Goal: Information Seeking & Learning: Learn about a topic

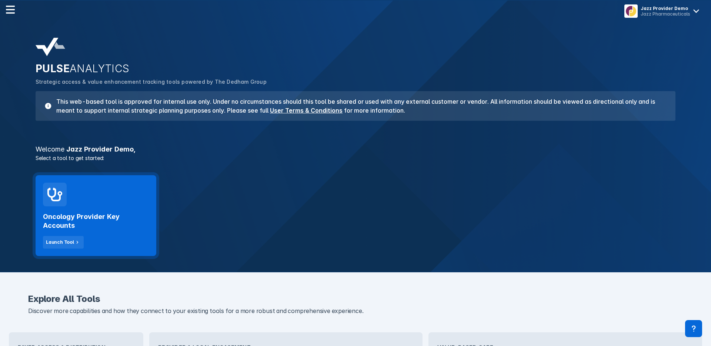
click at [124, 210] on div "Oncology Provider Key Accounts Launch Tool" at bounding box center [96, 227] width 106 height 42
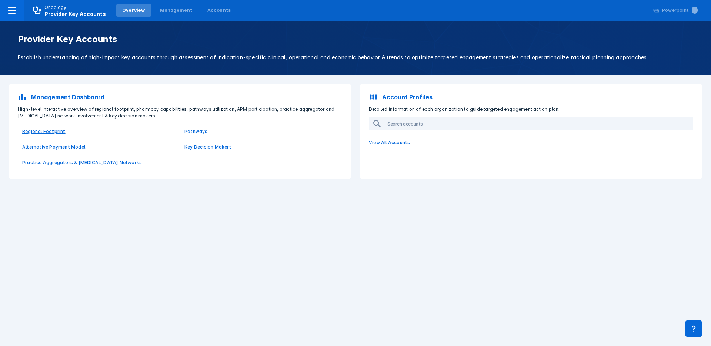
click at [54, 133] on p "Regional Footprint" at bounding box center [98, 131] width 153 height 7
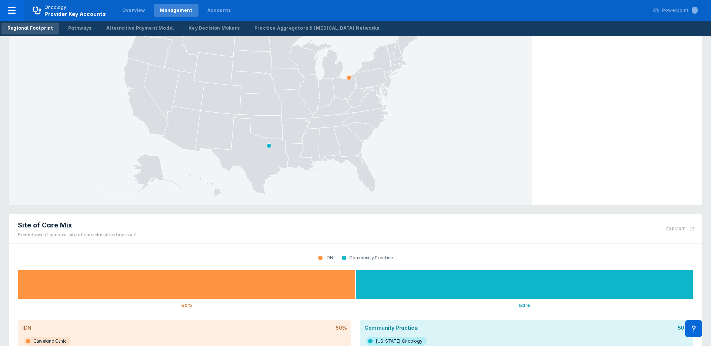
scroll to position [117, 0]
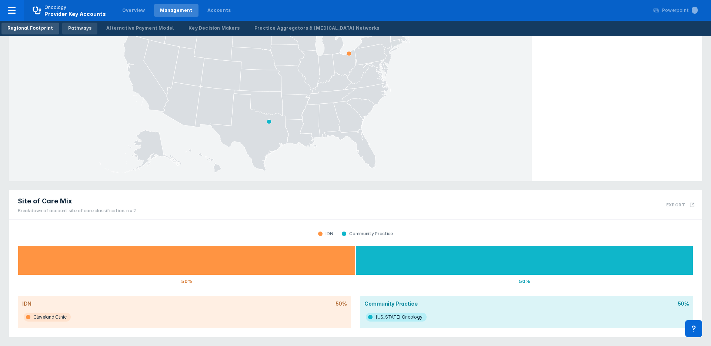
click at [81, 28] on div "Pathways" at bounding box center [80, 28] width 24 height 7
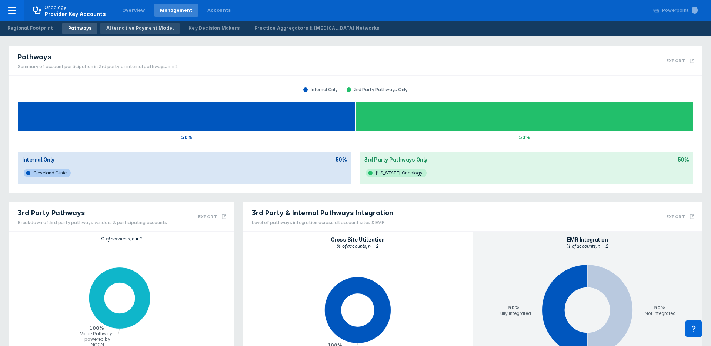
click at [129, 28] on div "Alternative Payment Model" at bounding box center [139, 28] width 67 height 7
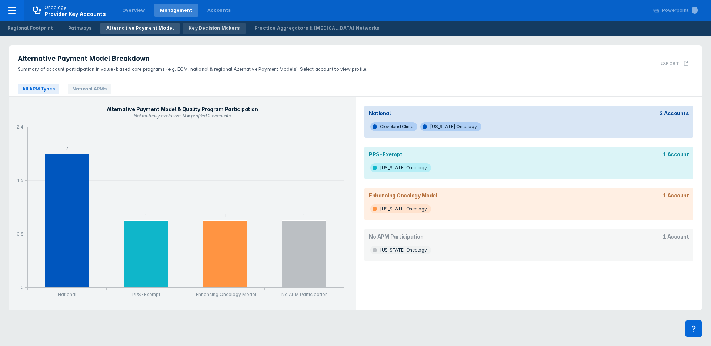
click at [188, 30] on div "Key Decision Makers" at bounding box center [213, 28] width 51 height 7
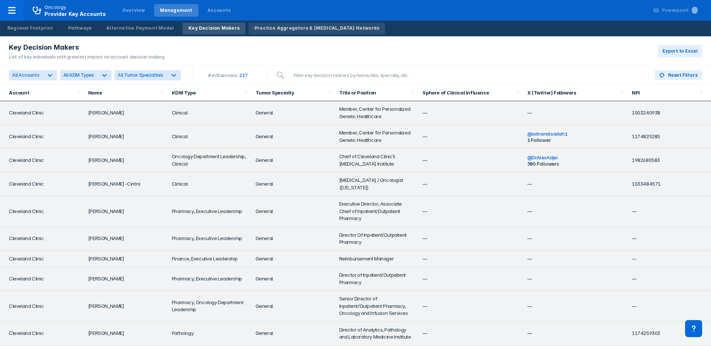
click at [273, 28] on div "Practice Aggregators & [MEDICAL_DATA] Networks" at bounding box center [316, 28] width 125 height 7
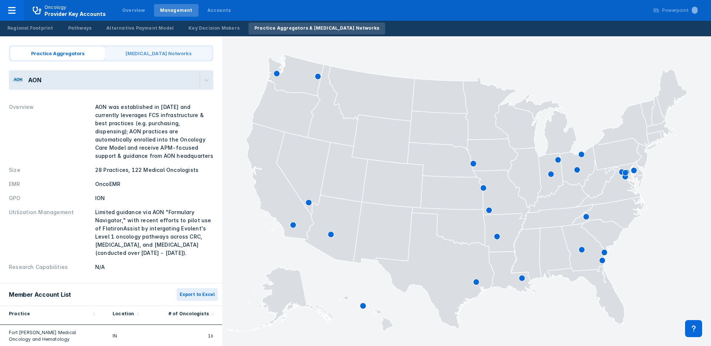
click at [141, 55] on span "[MEDICAL_DATA] Networks" at bounding box center [158, 53] width 107 height 13
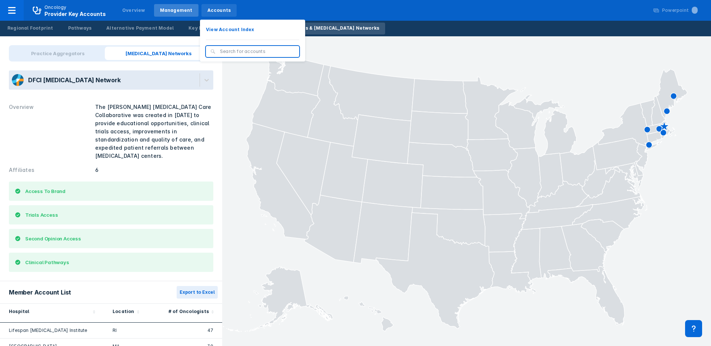
click at [207, 10] on div "Accounts" at bounding box center [219, 10] width 24 height 7
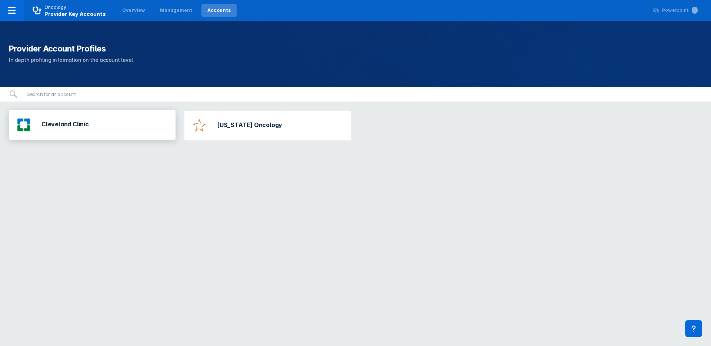
click at [95, 127] on div "Cleveland Clinic" at bounding box center [92, 125] width 167 height 30
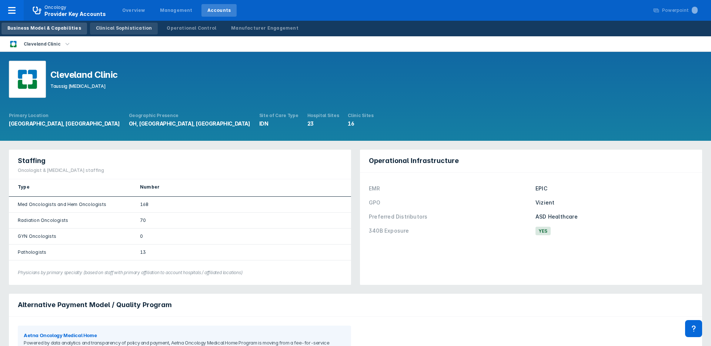
click at [113, 29] on div "Clinical Sophistication" at bounding box center [124, 28] width 56 height 7
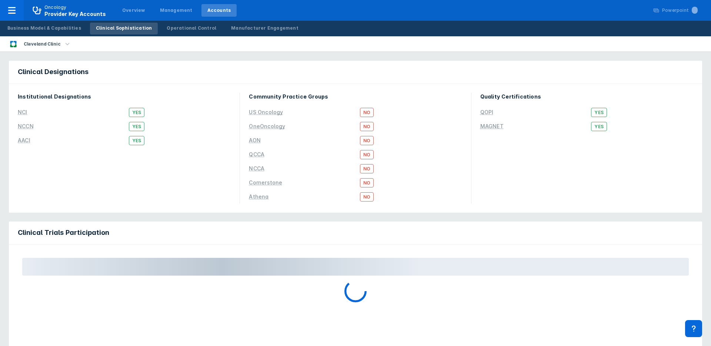
scroll to position [144, 0]
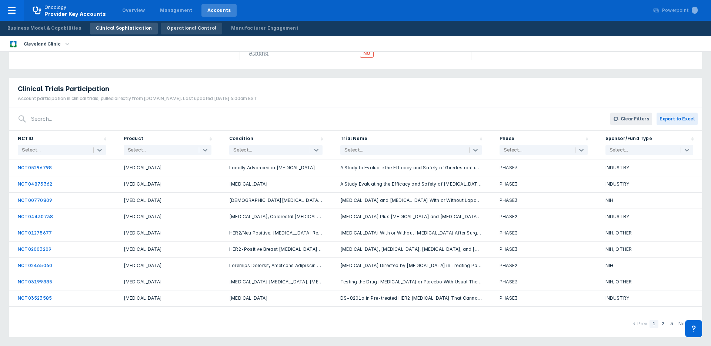
click at [178, 34] on link "Operational Control" at bounding box center [191, 29] width 61 height 12
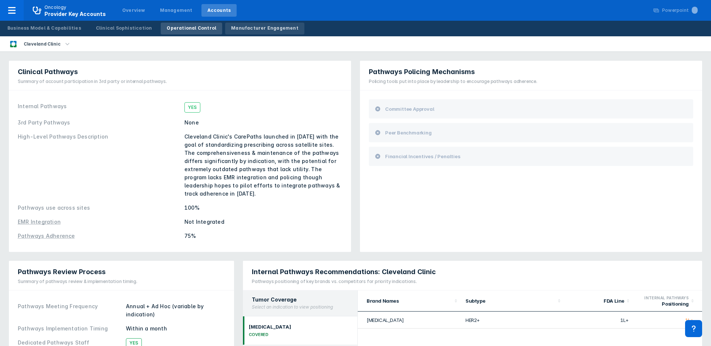
click at [245, 24] on link "Manufacturer Engagement" at bounding box center [264, 29] width 79 height 12
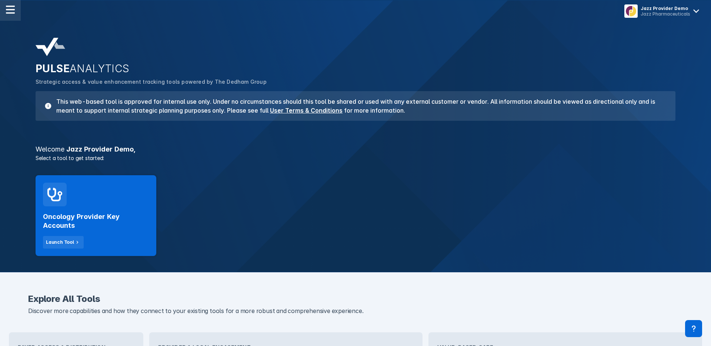
click at [7, 9] on img at bounding box center [10, 9] width 9 height 9
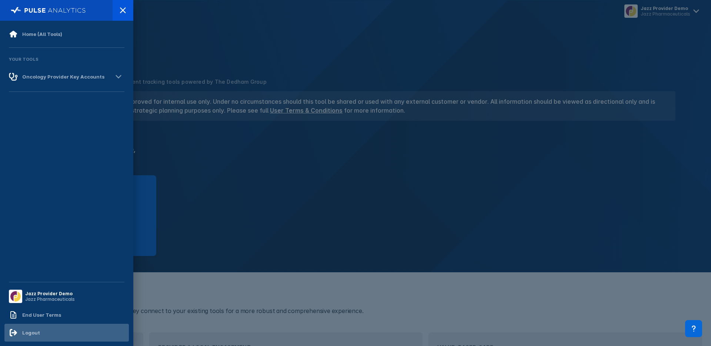
click at [30, 335] on div "Logout" at bounding box center [31, 332] width 18 height 6
